Goal: Information Seeking & Learning: Learn about a topic

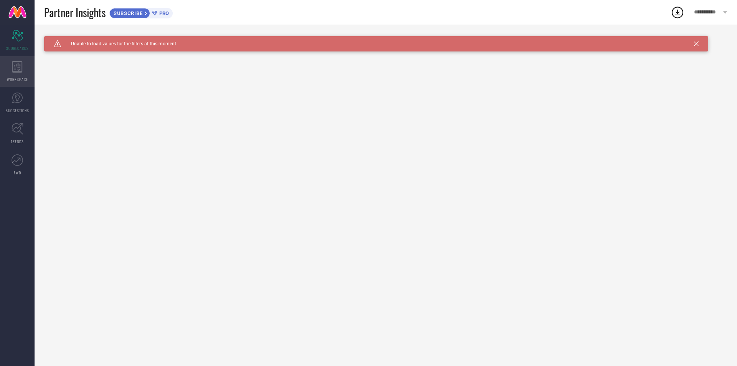
click at [20, 70] on icon at bounding box center [17, 67] width 11 height 12
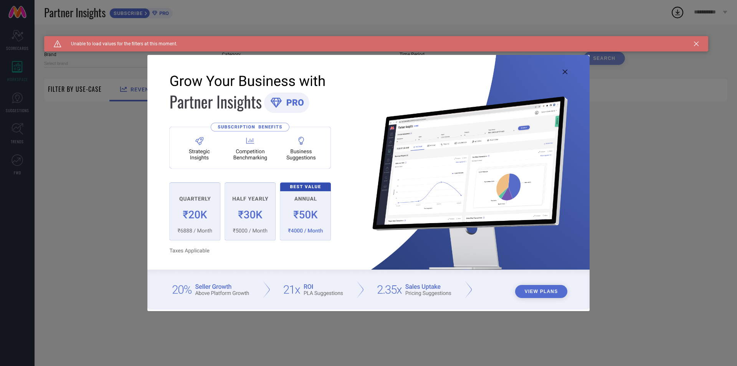
type input "1 STOP FASHION"
type input "All"
click at [205, 232] on img at bounding box center [368, 182] width 442 height 254
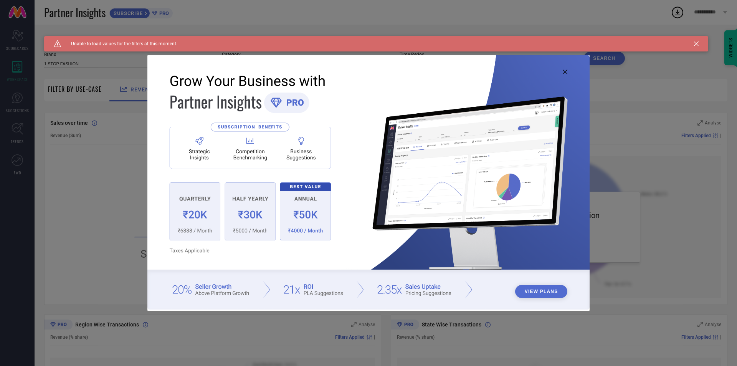
click at [205, 232] on img at bounding box center [368, 182] width 442 height 254
click at [221, 158] on img at bounding box center [368, 182] width 442 height 254
click at [251, 241] on img at bounding box center [368, 182] width 442 height 254
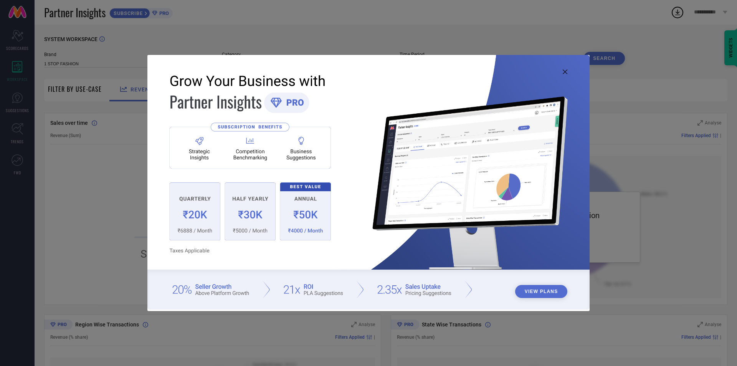
click at [323, 222] on img at bounding box center [368, 182] width 442 height 254
click at [76, 183] on div "View Plans" at bounding box center [368, 183] width 737 height 366
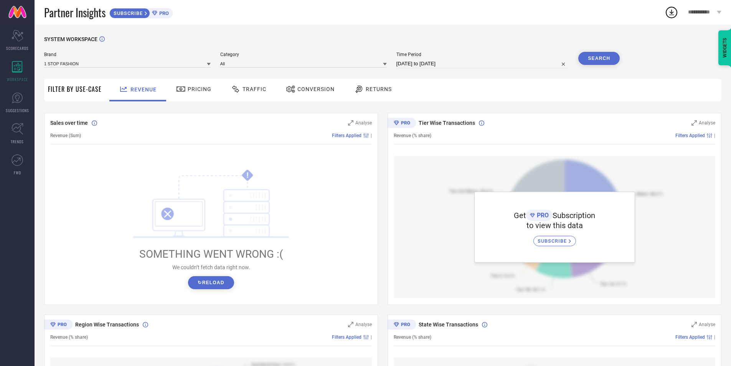
scroll to position [38, 0]
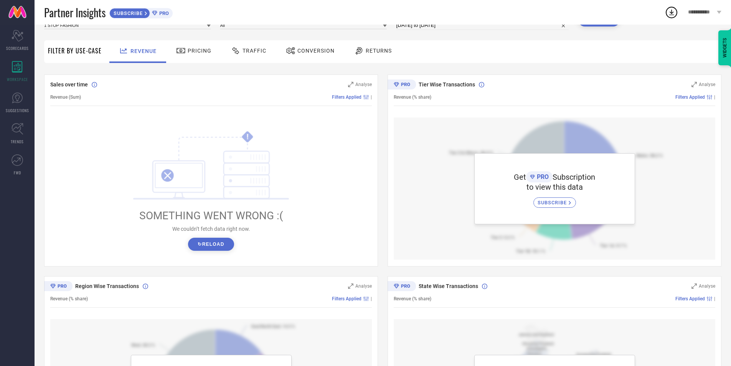
click at [208, 246] on button "↻ Reload" at bounding box center [211, 244] width 46 height 13
click at [222, 253] on div "! SOMETHING WENT WRONG :( We couldn’t fetch data right now. ↻ Reload" at bounding box center [211, 190] width 322 height 146
click at [221, 244] on button "↻ Reload" at bounding box center [211, 244] width 46 height 13
click at [543, 207] on div "SUBSCRIBE" at bounding box center [554, 202] width 43 height 10
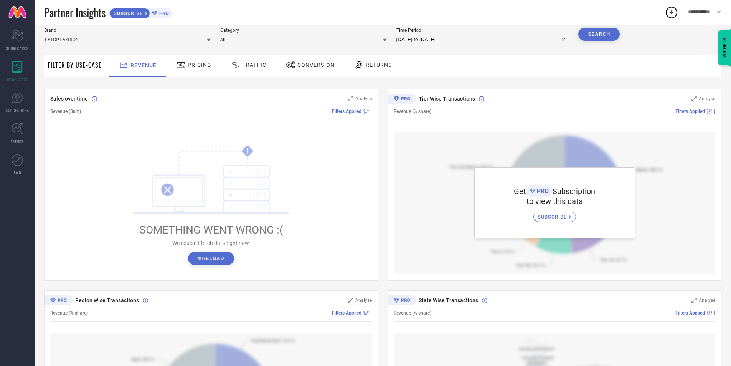
scroll to position [0, 0]
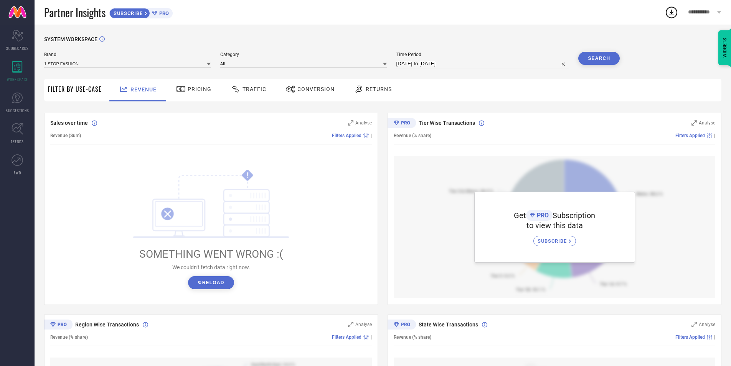
click at [380, 92] on span "Returns" at bounding box center [379, 89] width 26 height 6
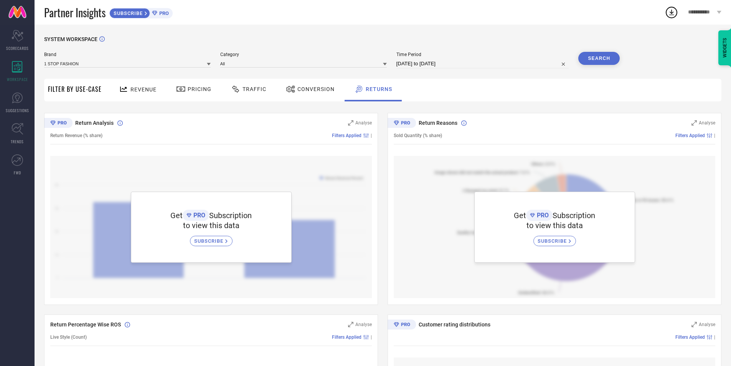
click at [298, 91] on span "Conversion" at bounding box center [315, 89] width 37 height 6
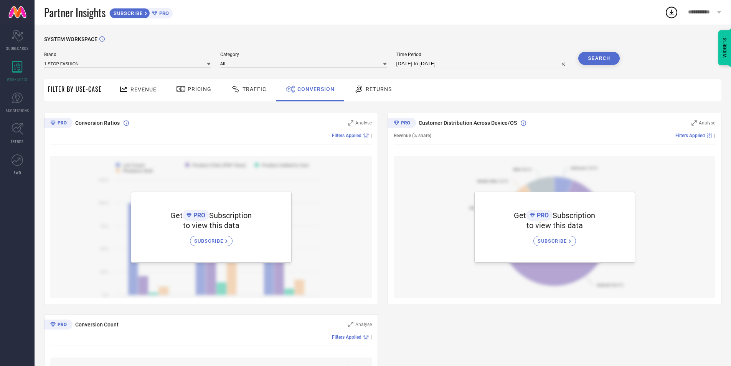
click at [240, 91] on div at bounding box center [237, 88] width 12 height 9
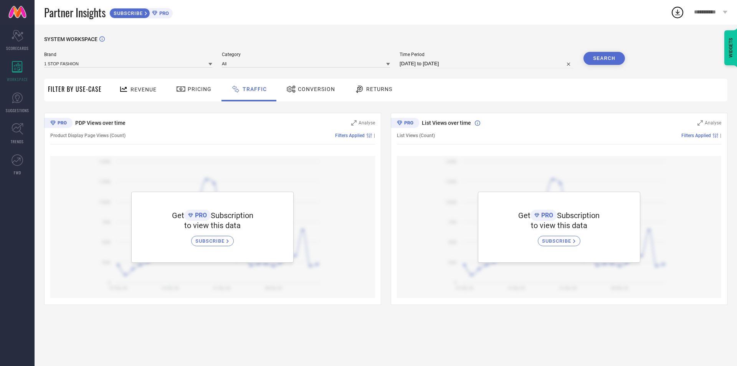
click at [185, 89] on div at bounding box center [182, 88] width 12 height 9
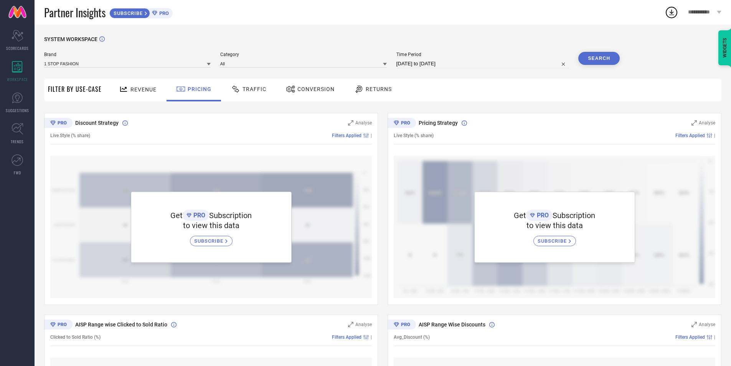
click at [143, 91] on span "Revenue" at bounding box center [143, 89] width 26 height 6
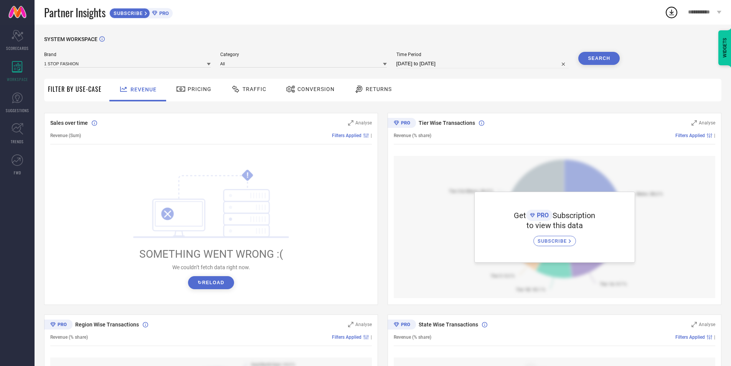
click at [198, 275] on div "! SOMETHING WENT WRONG :( We couldn’t fetch data right now. ↻ Reload" at bounding box center [210, 229] width 173 height 120
click at [13, 32] on icon at bounding box center [18, 36] width 12 height 12
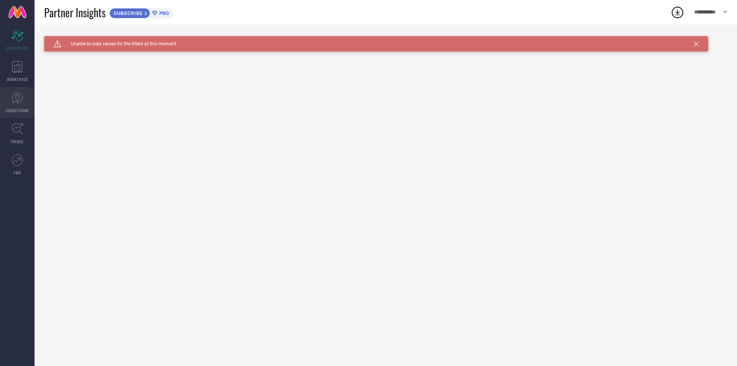
click at [21, 95] on icon at bounding box center [17, 97] width 11 height 11
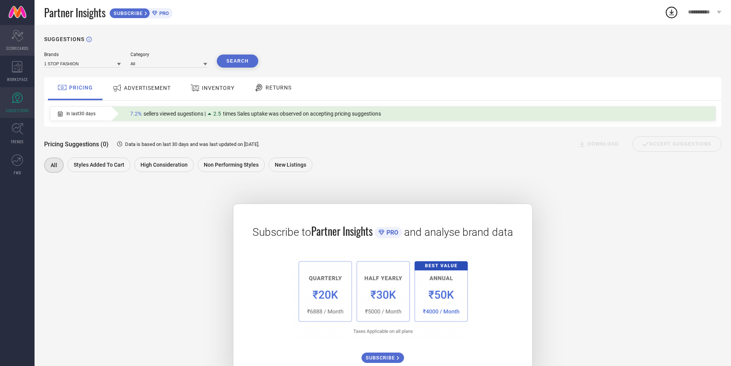
click at [27, 46] on span "SCORECARDS" at bounding box center [17, 48] width 23 height 6
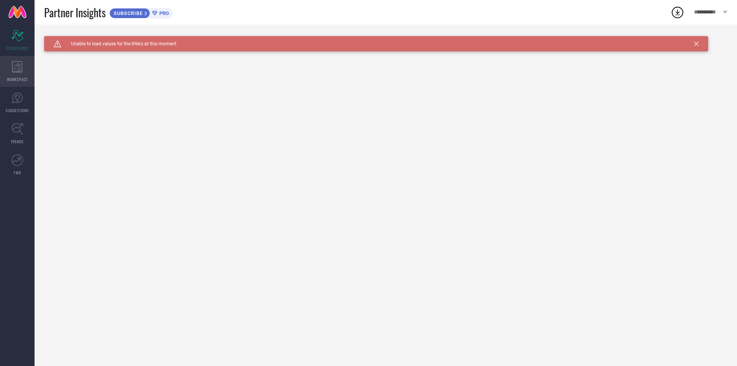
click at [20, 74] on div "WORKSPACE" at bounding box center [17, 71] width 35 height 31
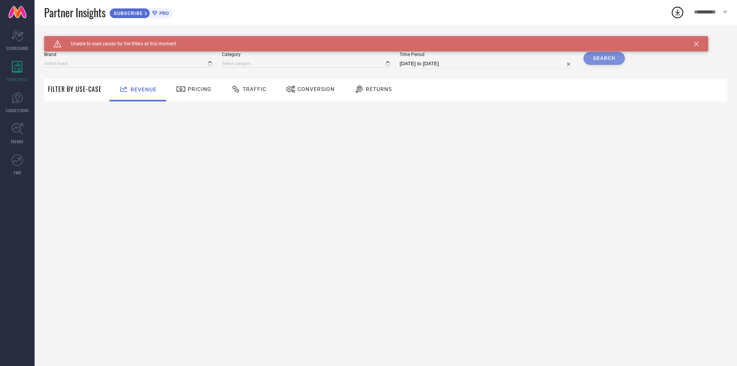
click at [206, 91] on span "Pricing" at bounding box center [200, 89] width 24 height 6
type input "1 STOP FASHION"
type input "All"
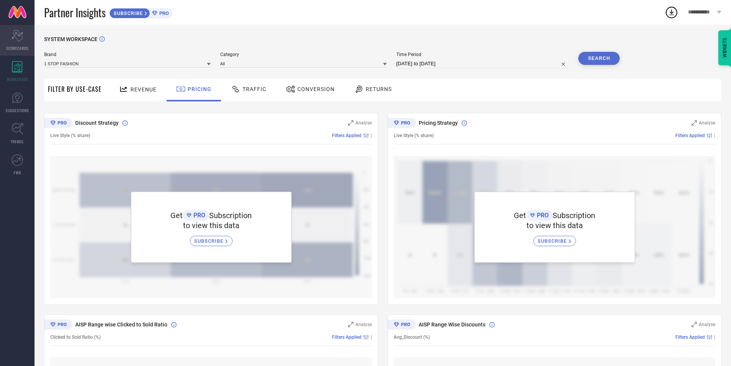
click at [22, 38] on icon "Scorecard" at bounding box center [18, 36] width 12 height 12
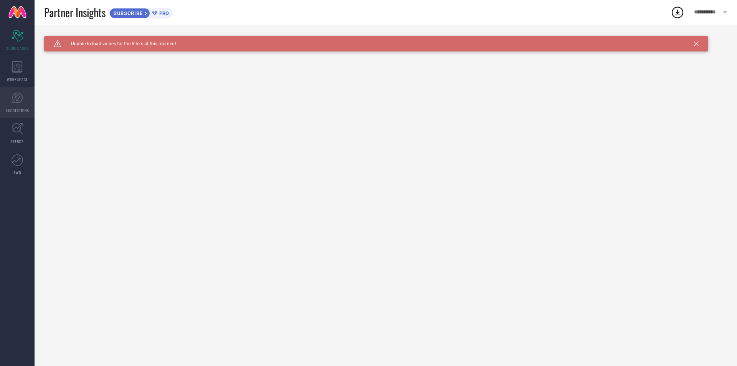
click at [22, 97] on icon at bounding box center [17, 97] width 11 height 11
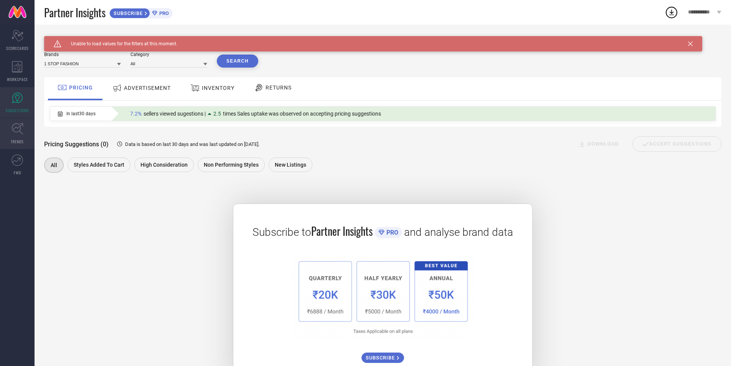
click at [21, 135] on link "TRENDS" at bounding box center [17, 133] width 35 height 31
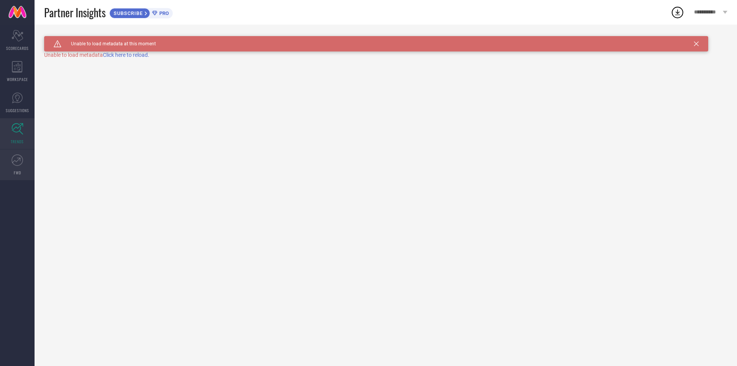
click at [20, 160] on icon at bounding box center [18, 158] width 3 height 3
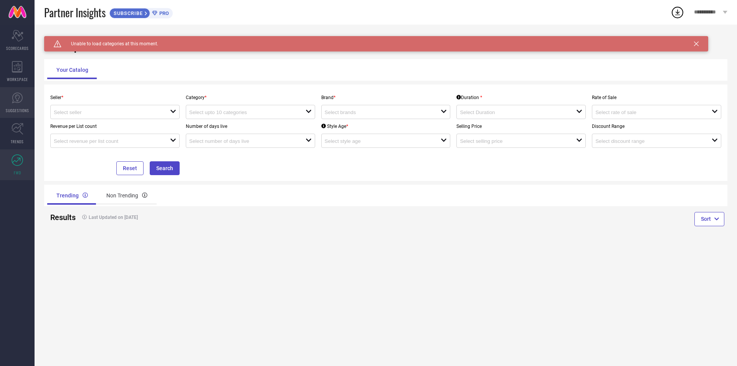
click at [20, 97] on icon at bounding box center [18, 98] width 12 height 12
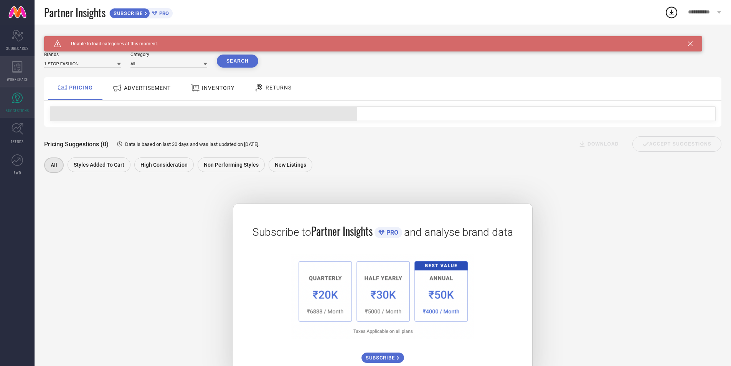
click at [22, 75] on div "WORKSPACE" at bounding box center [17, 71] width 35 height 31
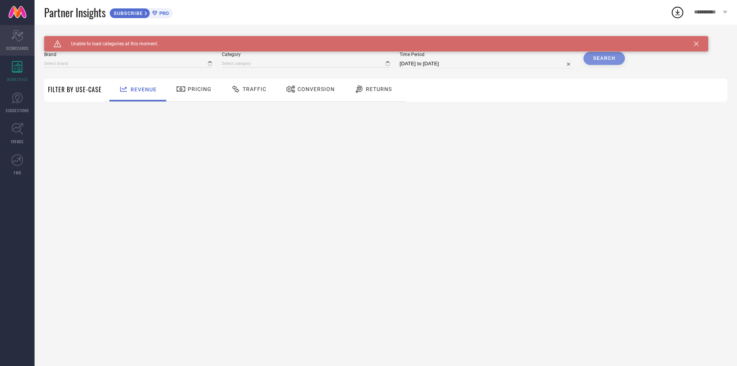
click at [26, 47] on span "SCORECARDS" at bounding box center [17, 48] width 23 height 6
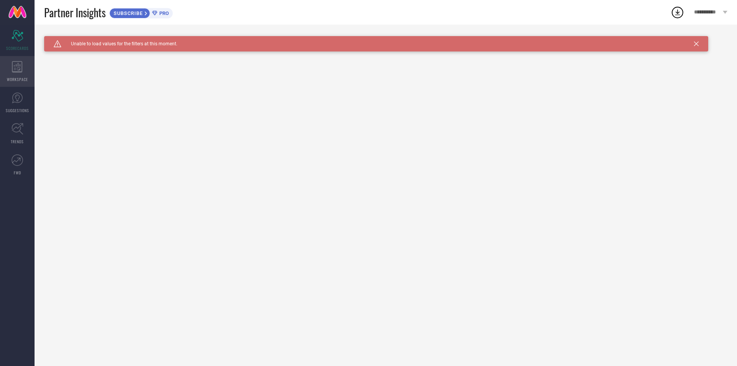
click at [27, 71] on div "WORKSPACE" at bounding box center [17, 71] width 35 height 31
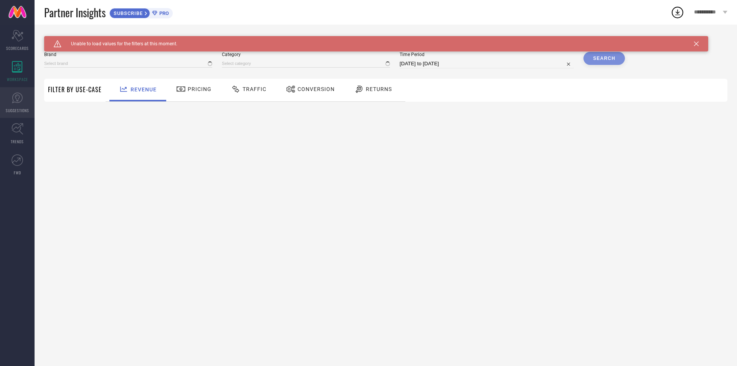
click at [16, 117] on link "SUGGESTIONS" at bounding box center [17, 102] width 35 height 31
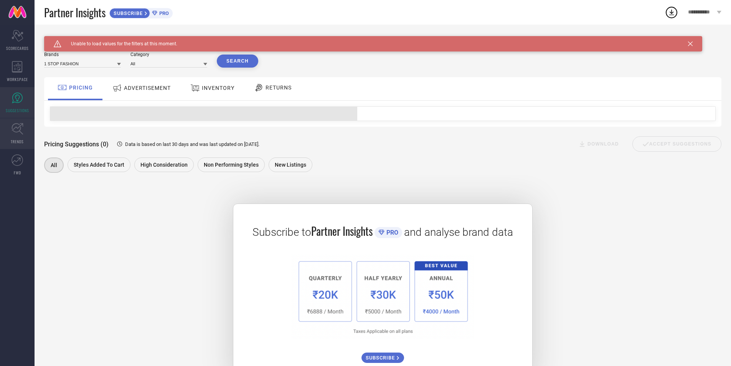
click at [28, 137] on link "TRENDS" at bounding box center [17, 133] width 35 height 31
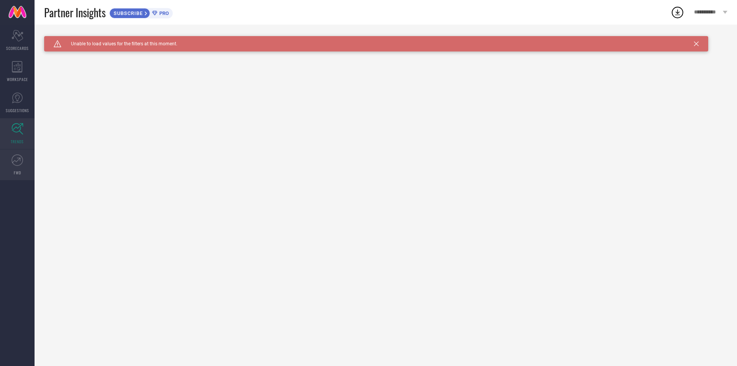
click at [23, 152] on link "FWD" at bounding box center [17, 164] width 35 height 31
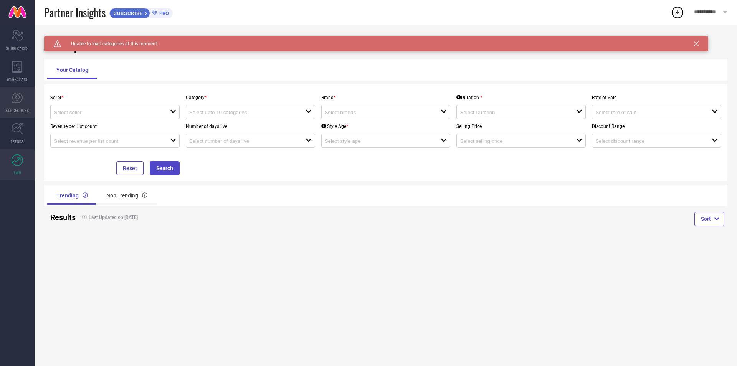
click at [21, 95] on icon at bounding box center [17, 97] width 11 height 11
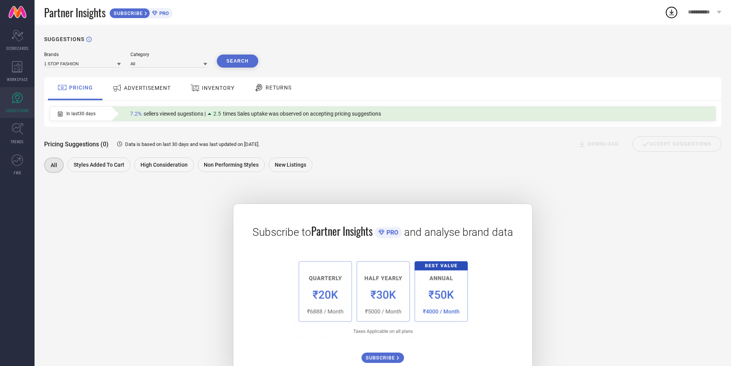
click at [144, 86] on span "ADVERTISEMENT" at bounding box center [147, 88] width 47 height 6
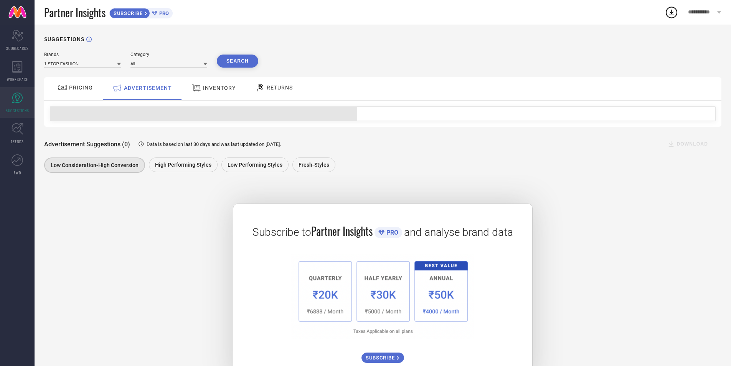
click at [223, 90] on span "INVENTORY" at bounding box center [219, 88] width 33 height 6
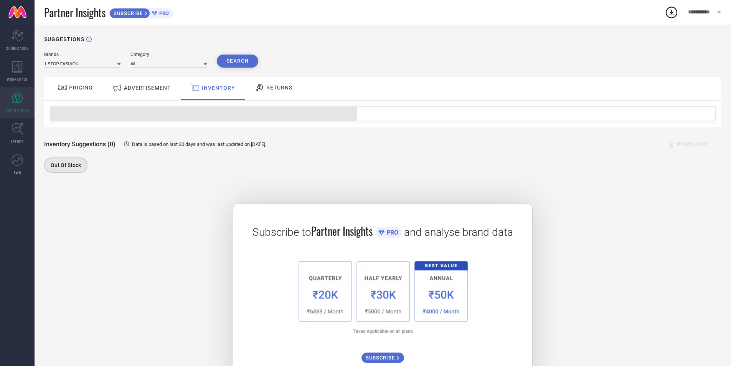
click at [276, 89] on span "RETURNS" at bounding box center [279, 87] width 26 height 6
click at [205, 81] on div "INVENTORY" at bounding box center [212, 88] width 48 height 14
click at [126, 81] on div "ADVERTISEMENT" at bounding box center [142, 88] width 78 height 23
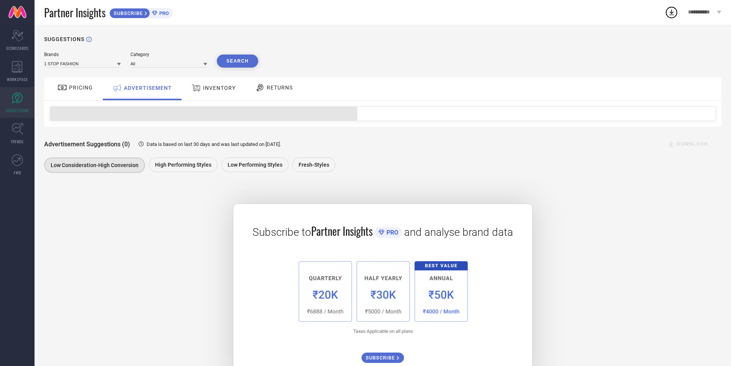
click at [68, 81] on div "PRICING" at bounding box center [75, 87] width 39 height 13
